Goal: Task Accomplishment & Management: Use online tool/utility

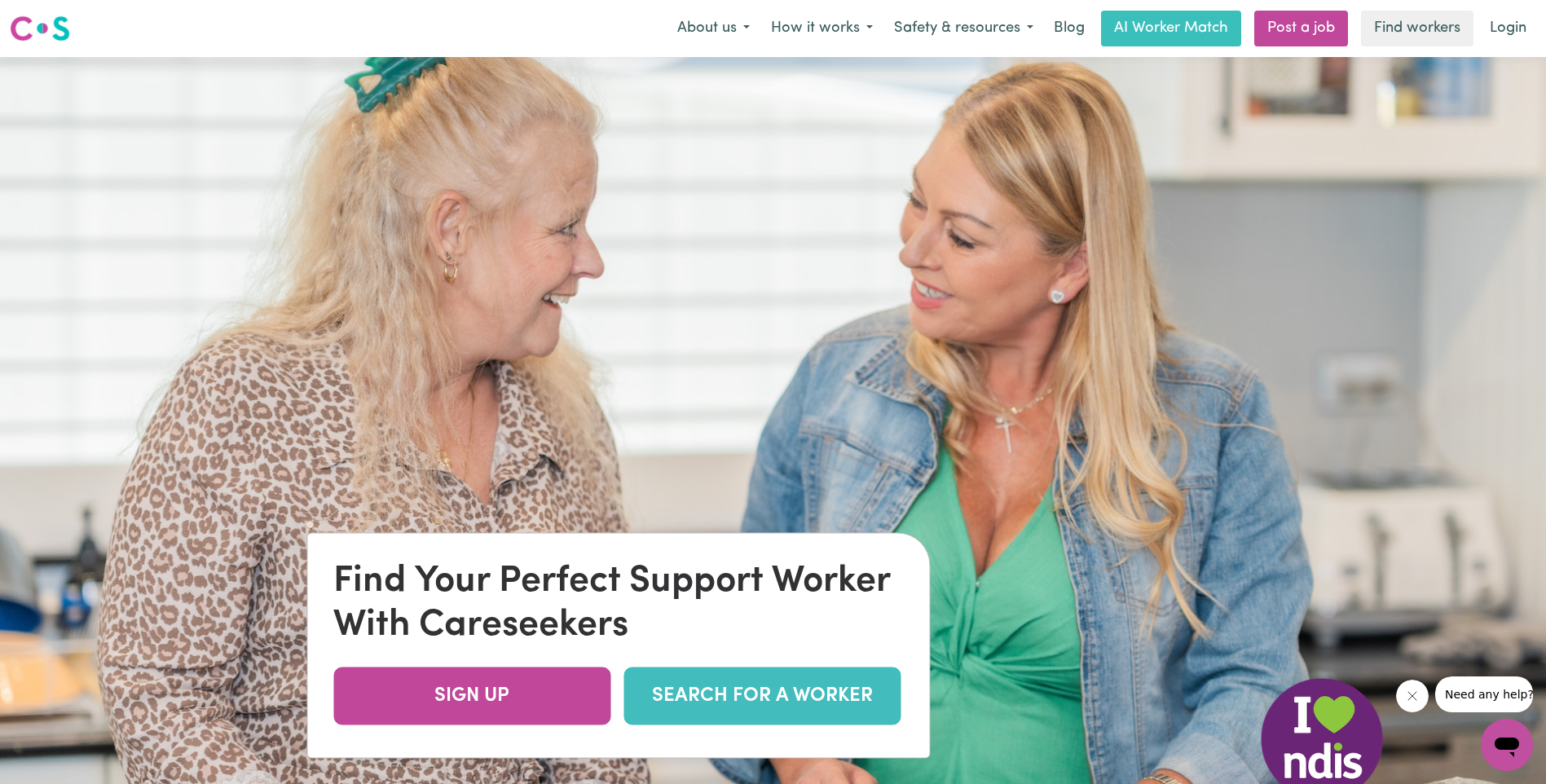
click at [762, 692] on link "SEARCH FOR A WORKER" at bounding box center [762, 695] width 277 height 58
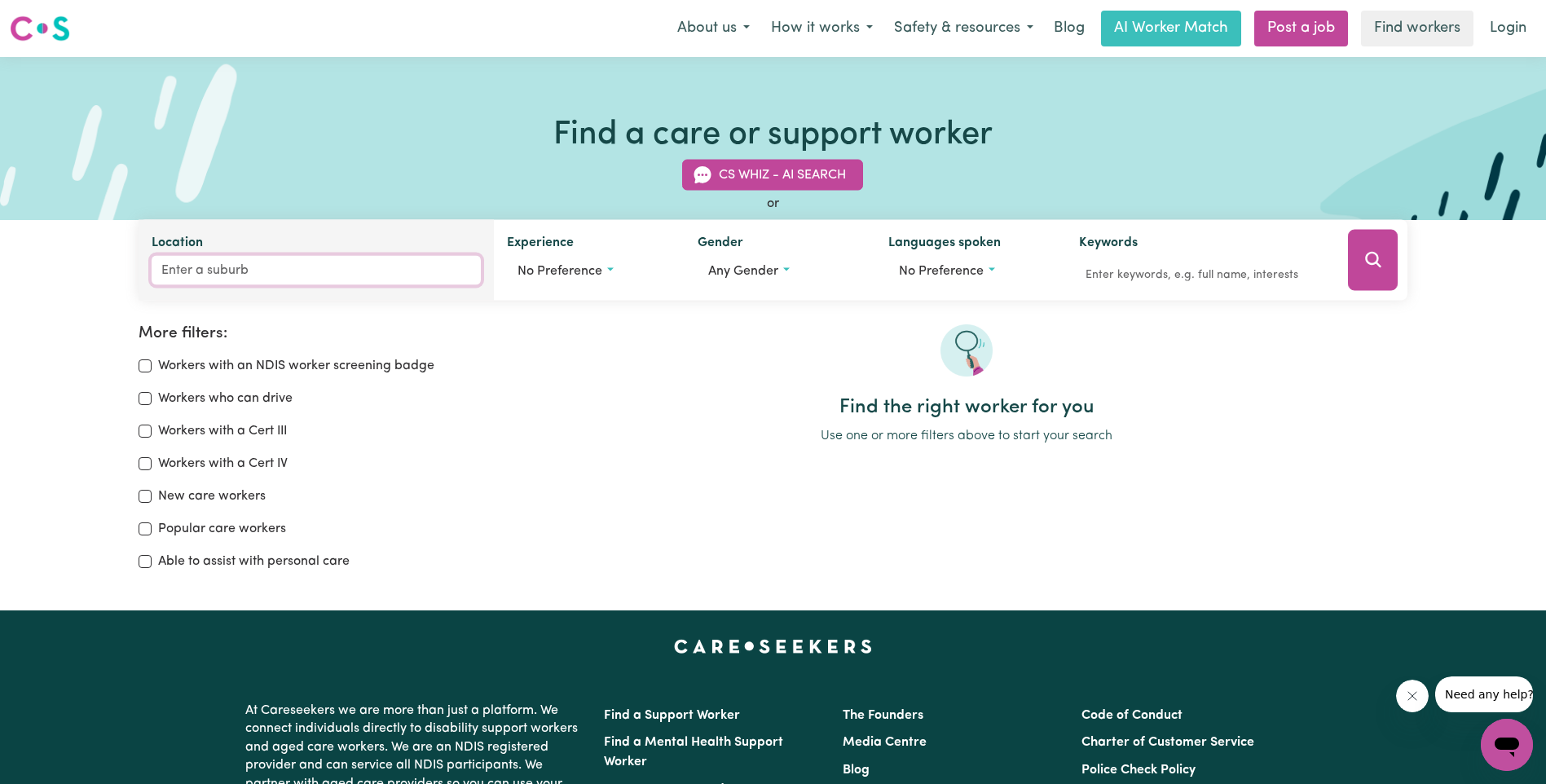
click at [297, 262] on input "Location" at bounding box center [316, 270] width 330 height 30
type input "tinana"
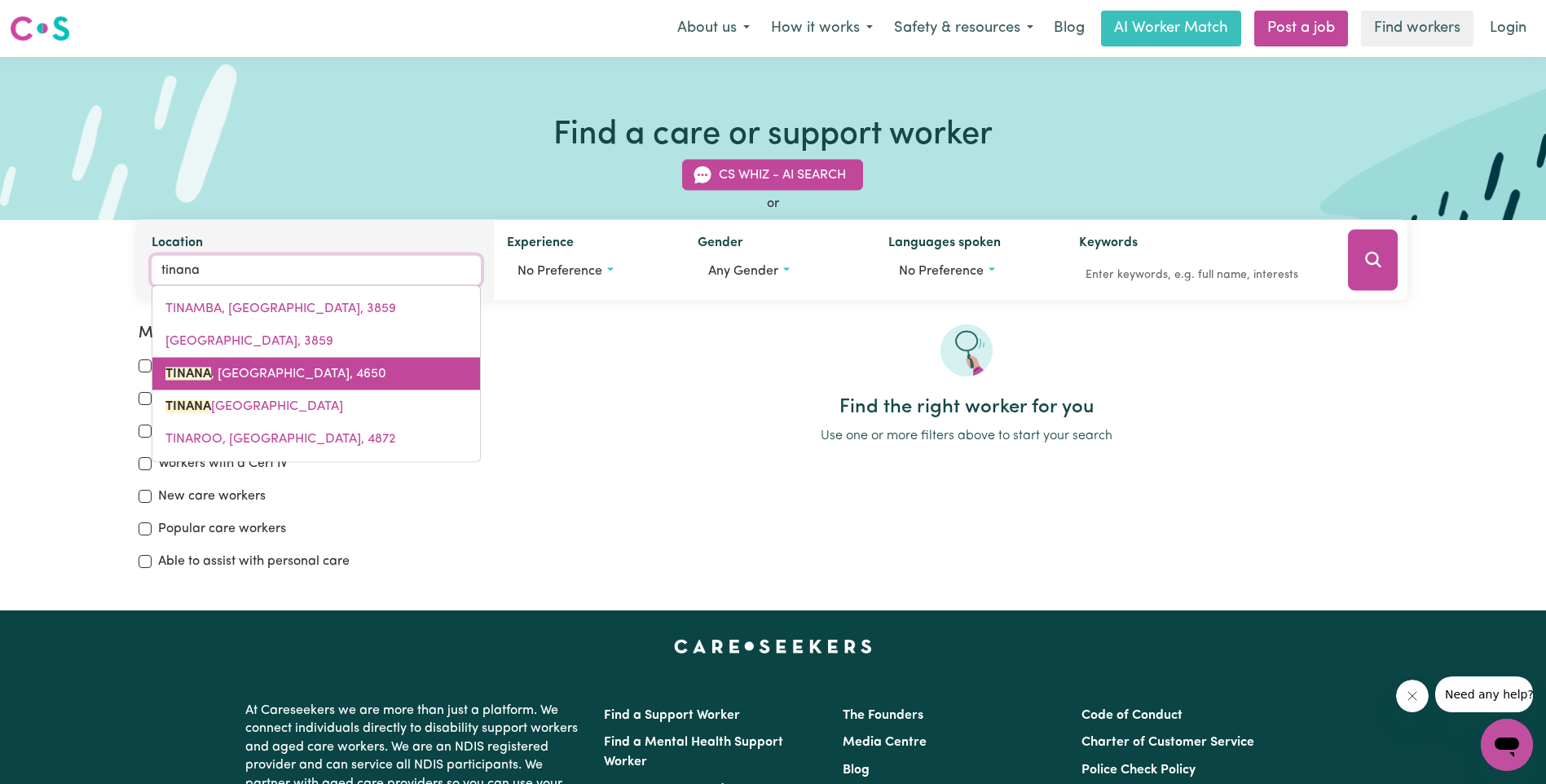
click at [288, 368] on span "TINANA , Queensland, 4650" at bounding box center [275, 374] width 221 height 13
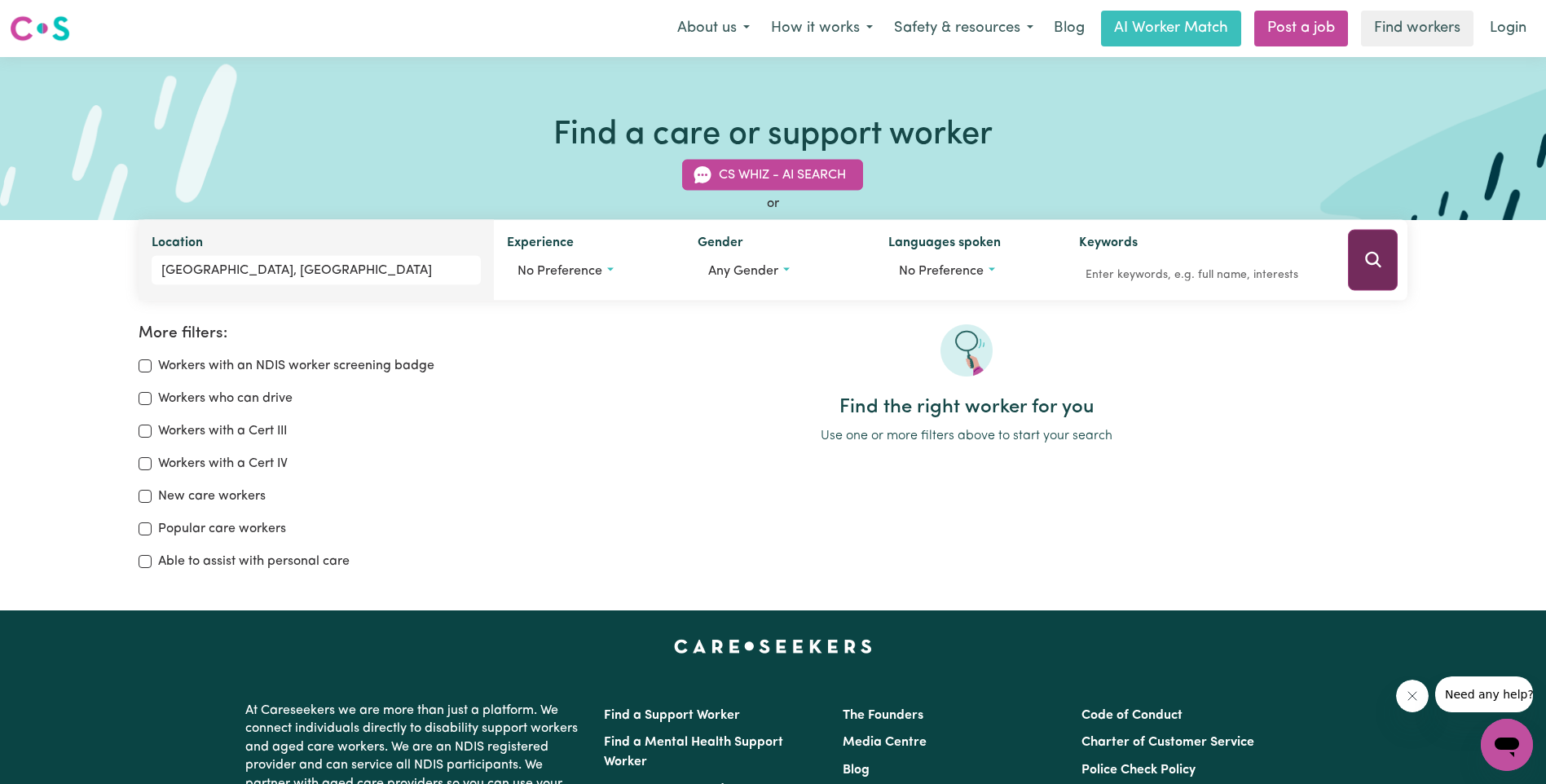
click at [1374, 262] on icon "Search" at bounding box center [1373, 260] width 19 height 19
click at [298, 275] on input "TINANA, Queensland" at bounding box center [316, 270] width 330 height 30
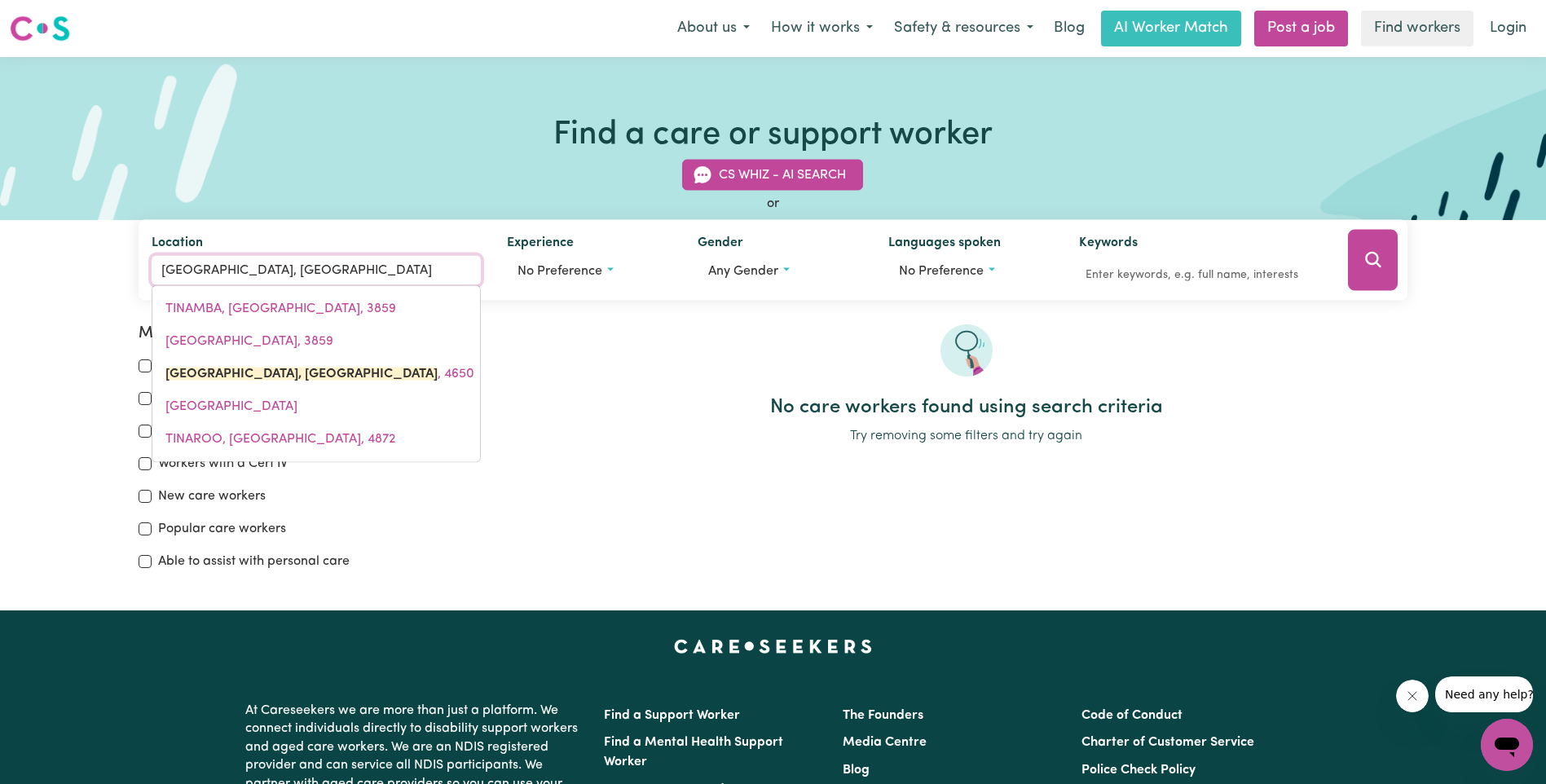
drag, startPoint x: 323, startPoint y: 275, endPoint x: 2, endPoint y: 275, distance: 321.0
click at [2, 275] on div "CS Whiz - AI Search or Location TINANA, Queensland TINAMBA, Victoria, 3859 TINA…" at bounding box center [773, 221] width 1546 height 160
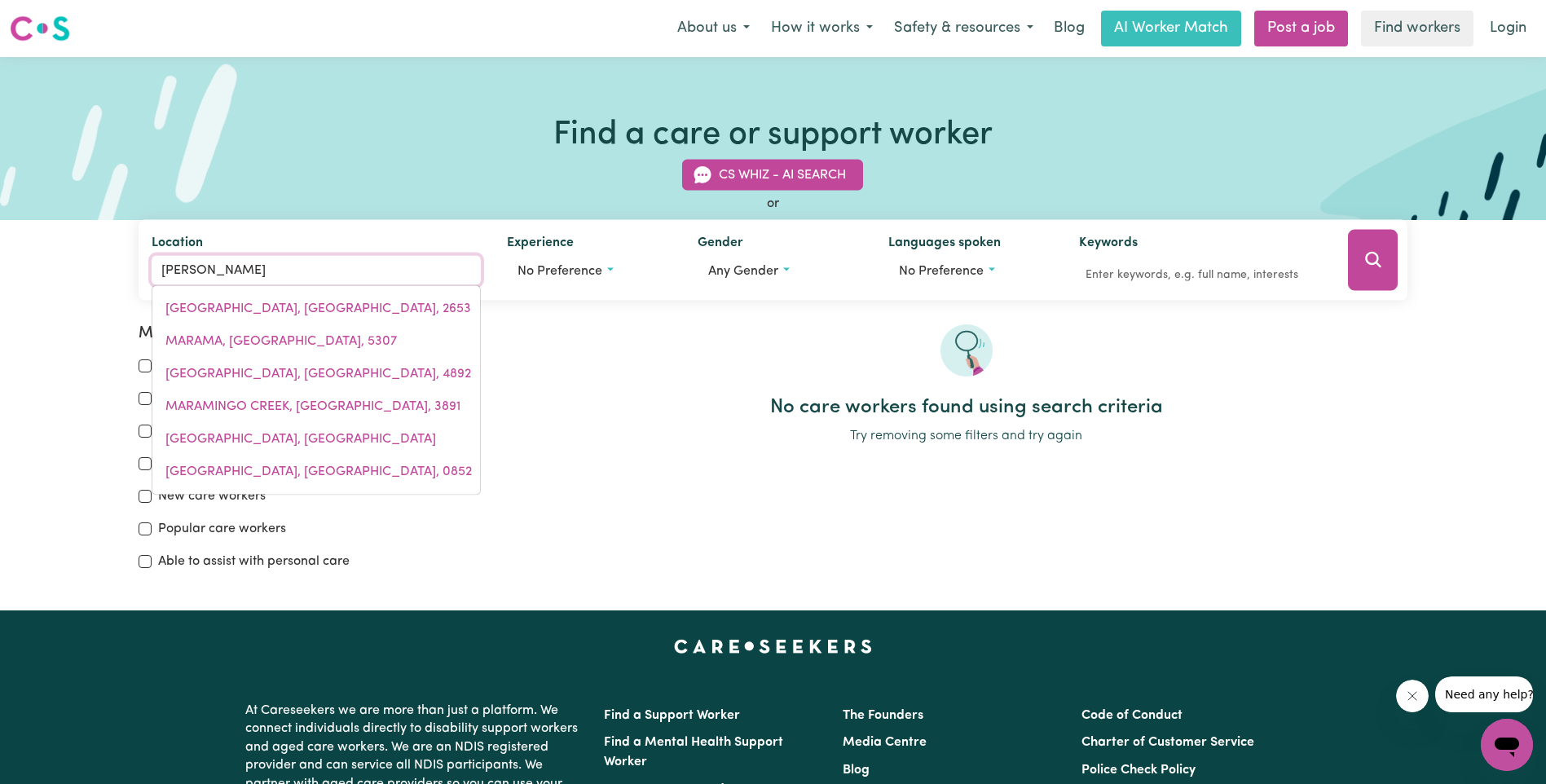
type input "maryb"
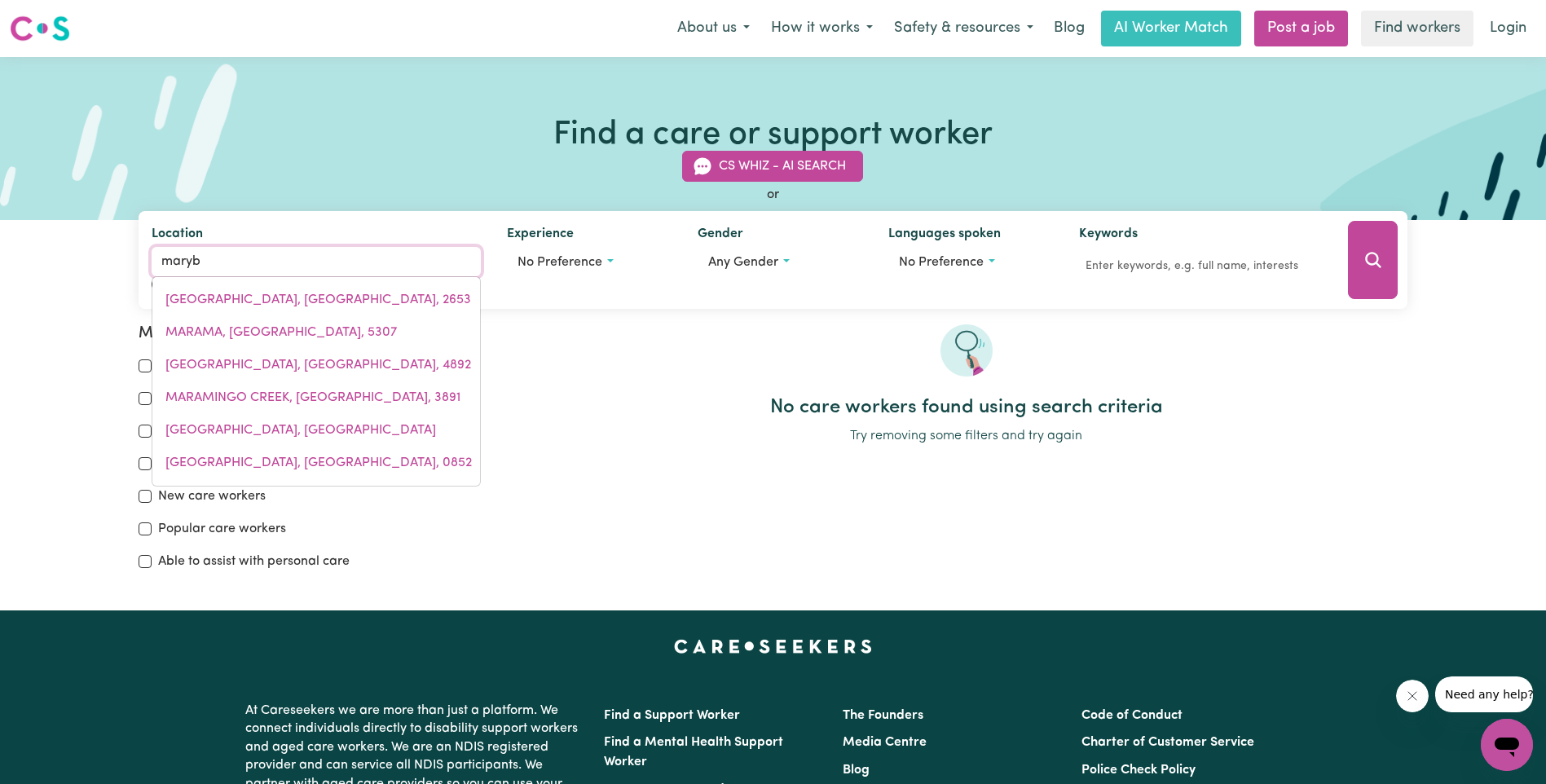
type input "marybOROUGH, Queensland, 4650"
type input "marybo"
type input "maryboROUGH, Queensland, 4650"
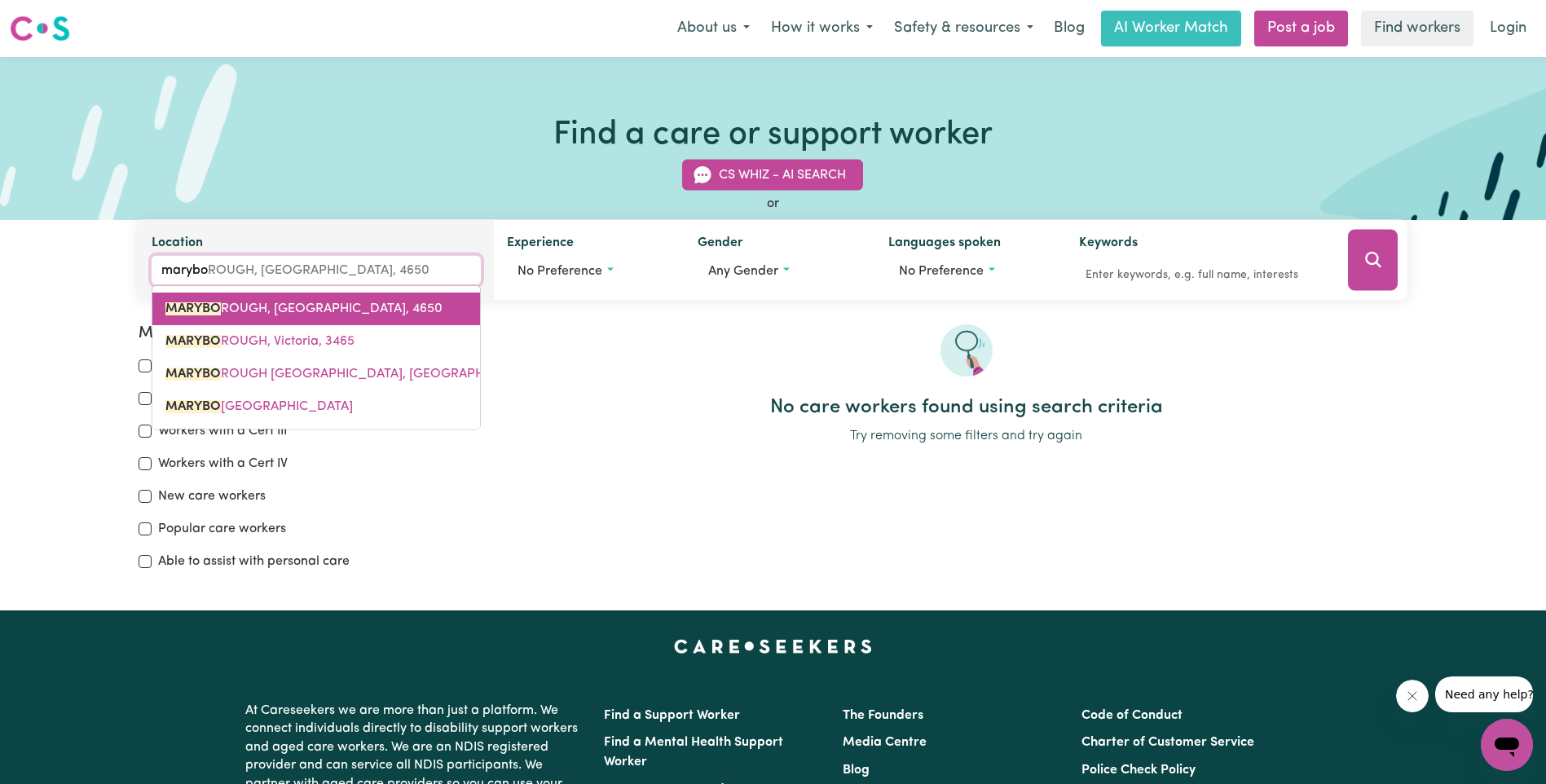
click at [333, 313] on span "MARYBO ROUGH, Queensland, 4650" at bounding box center [304, 308] width 277 height 13
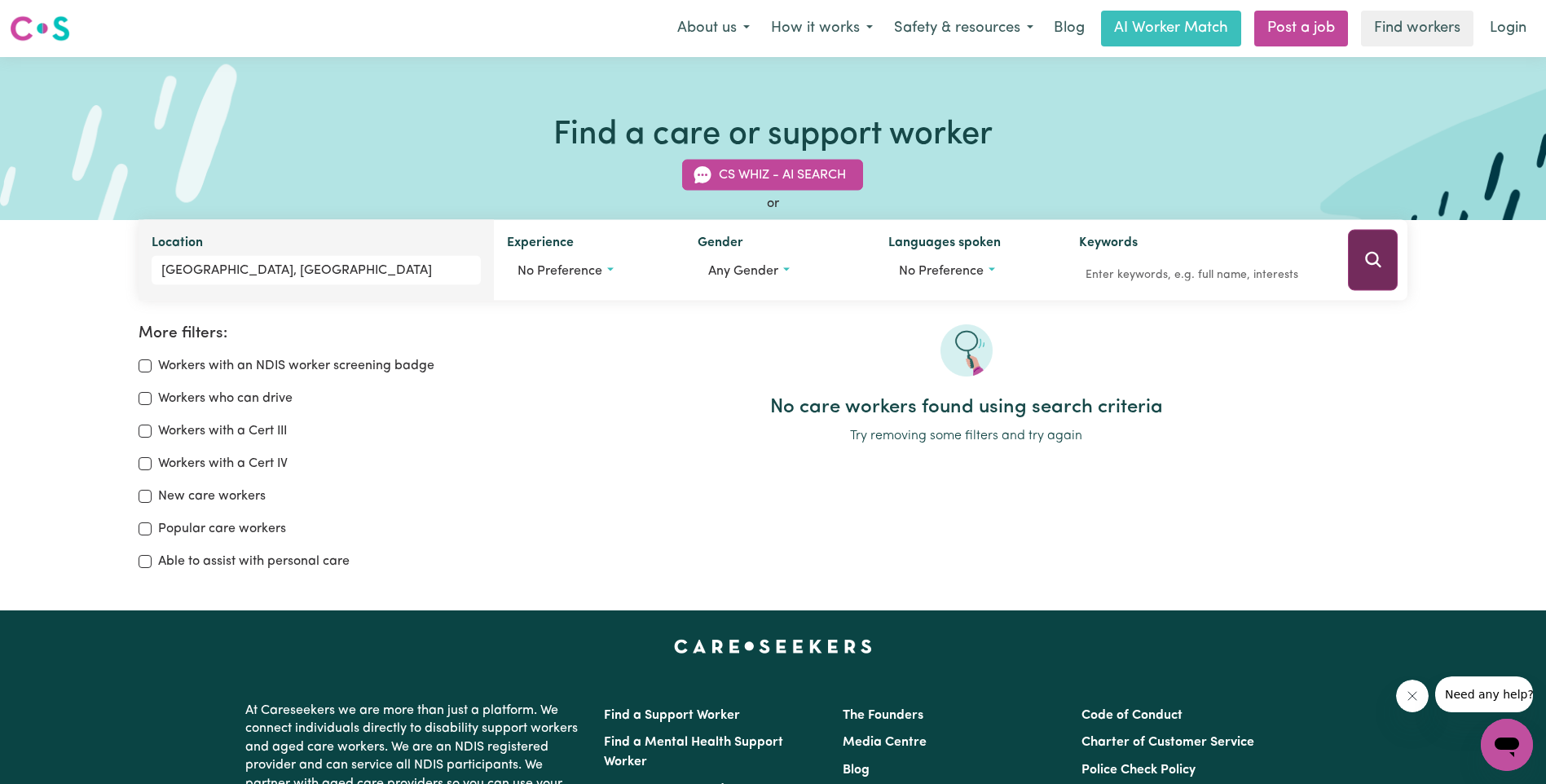
click at [1384, 252] on button "Search" at bounding box center [1373, 261] width 50 height 61
